Goal: Information Seeking & Learning: Find specific fact

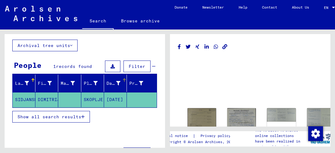
scroll to position [58, 0]
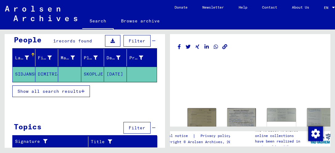
click at [72, 94] on span "Show all search results" at bounding box center [50, 92] width 64 height 6
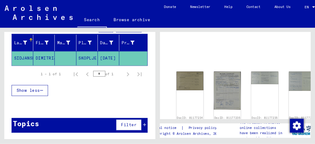
scroll to position [38, 0]
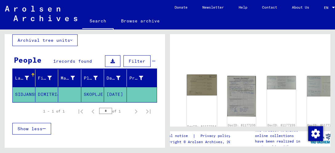
click at [197, 89] on img at bounding box center [202, 85] width 30 height 21
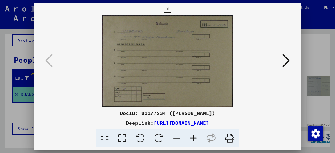
click at [285, 60] on icon at bounding box center [285, 60] width 7 height 15
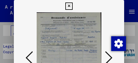
click at [110, 59] on icon at bounding box center [108, 58] width 7 height 15
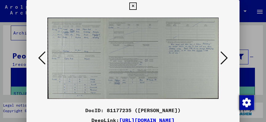
click at [222, 60] on icon at bounding box center [224, 58] width 7 height 15
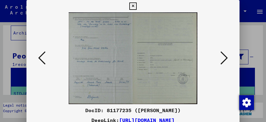
click at [222, 60] on icon at bounding box center [224, 58] width 7 height 15
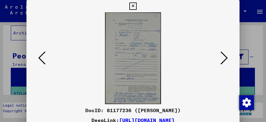
click at [222, 60] on icon at bounding box center [224, 58] width 7 height 15
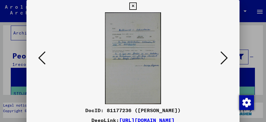
click at [222, 60] on icon at bounding box center [224, 58] width 7 height 15
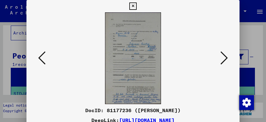
click at [222, 60] on icon at bounding box center [224, 58] width 7 height 15
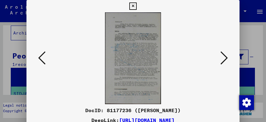
click at [222, 60] on icon at bounding box center [224, 58] width 7 height 15
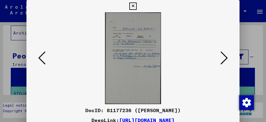
click at [41, 59] on icon at bounding box center [41, 58] width 7 height 15
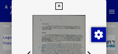
drag, startPoint x: 58, startPoint y: 26, endPoint x: 56, endPoint y: 22, distance: 4.6
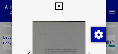
click at [63, 7] on icon at bounding box center [58, 5] width 7 height 7
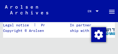
scroll to position [19, 0]
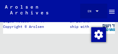
click at [97, 12] on div at bounding box center [97, 11] width 3 height 2
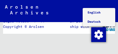
click at [91, 22] on span "Deutsch" at bounding box center [94, 22] width 13 height 4
